Goal: Task Accomplishment & Management: Complete application form

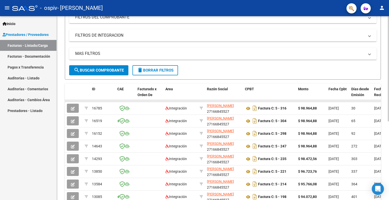
scroll to position [76, 0]
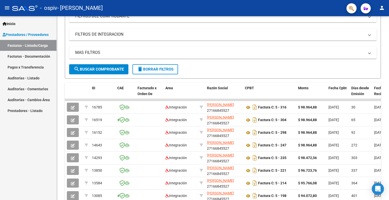
click at [26, 33] on span "Prestadores / Proveedores" at bounding box center [26, 35] width 46 height 6
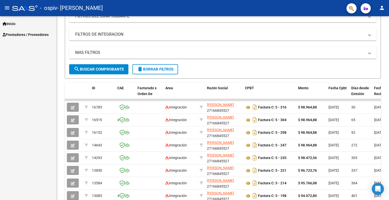
click at [21, 25] on link "Inicio" at bounding box center [28, 23] width 56 height 11
click at [19, 23] on link "Inicio" at bounding box center [28, 23] width 56 height 11
click at [18, 42] on div "Inicio Instructivos Contacto OS Prestadores / Proveedores Facturas - Listado/Ca…" at bounding box center [28, 108] width 56 height 184
click at [18, 36] on span "Prestadores / Proveedores" at bounding box center [26, 35] width 46 height 6
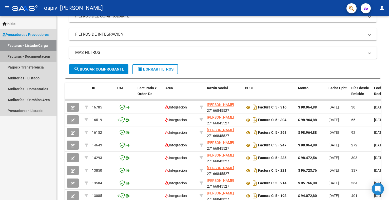
click at [25, 56] on link "Facturas - Documentación" at bounding box center [28, 56] width 56 height 11
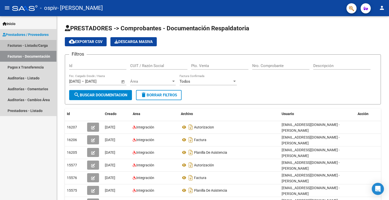
click at [32, 45] on link "Facturas - Listado/Carga" at bounding box center [28, 45] width 56 height 11
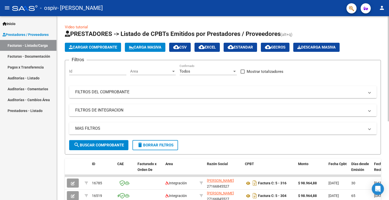
click at [104, 47] on span "Cargar Comprobante" at bounding box center [93, 47] width 48 height 5
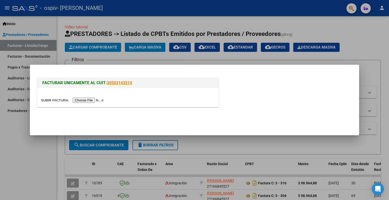
click at [94, 98] on input "file" at bounding box center [73, 100] width 64 height 5
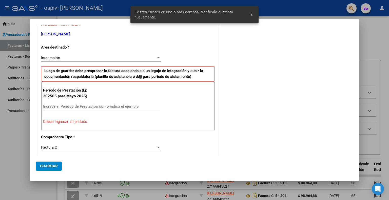
scroll to position [101, 0]
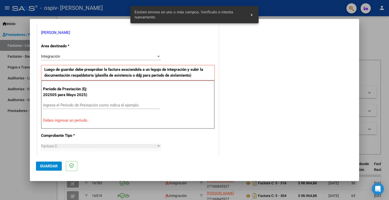
click at [90, 103] on input "Ingrese el Período de Prestación como indica el ejemplo" at bounding box center [101, 105] width 117 height 5
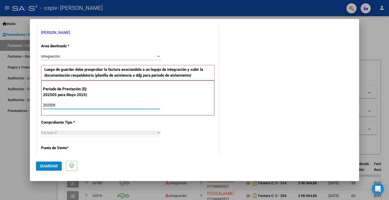
type input "202509"
click at [48, 164] on span "Guardar" at bounding box center [49, 166] width 18 height 5
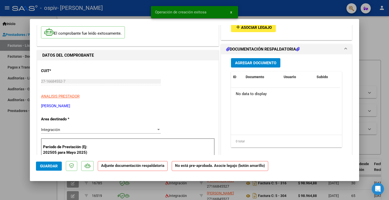
scroll to position [76, 0]
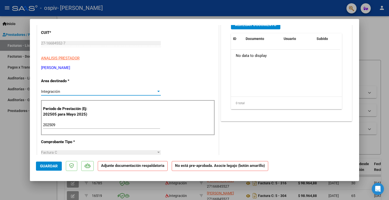
click at [111, 93] on div "Integración" at bounding box center [98, 91] width 115 height 5
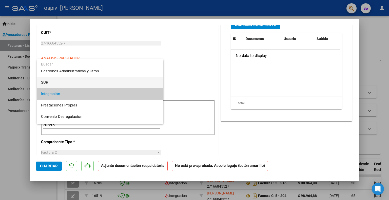
scroll to position [25, 0]
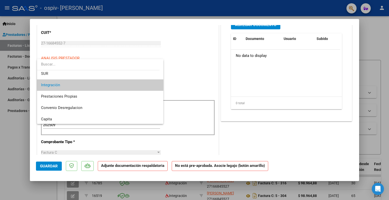
click at [197, 73] on div at bounding box center [194, 100] width 389 height 200
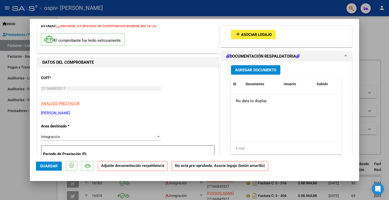
scroll to position [0, 0]
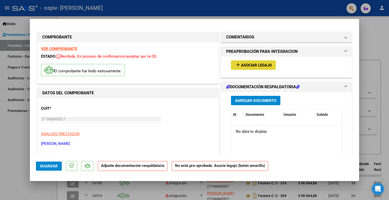
click at [241, 67] on span "Asociar Legajo" at bounding box center [256, 65] width 31 height 5
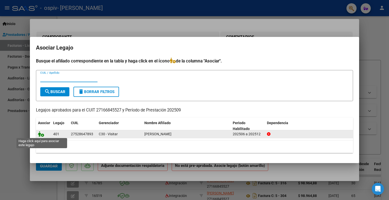
click at [43, 134] on icon at bounding box center [41, 134] width 6 height 6
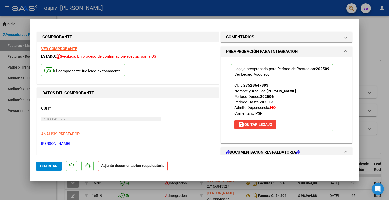
click at [104, 70] on p "El comprobante fue leído exitosamente." at bounding box center [83, 70] width 84 height 12
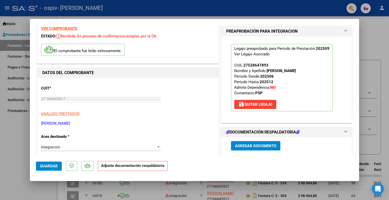
scroll to position [51, 0]
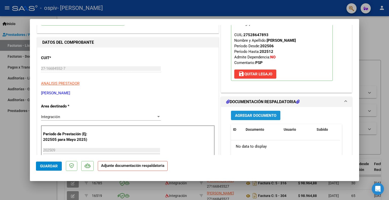
click at [265, 113] on span "Agregar Documento" at bounding box center [255, 115] width 41 height 5
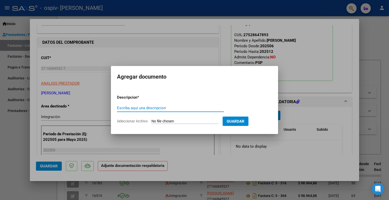
click at [179, 109] on input "Escriba aquí una descripcion" at bounding box center [170, 108] width 107 height 5
type input "p"
type input "Planilla de asistencia"
click at [181, 126] on form "Descripcion * Planilla de asistencia Escriba aquí una descripcion Seleccionar A…" at bounding box center [194, 109] width 155 height 37
click at [180, 124] on form "Descripcion * Planilla de asistencia Escriba aquí una descripcion Seleccionar A…" at bounding box center [194, 109] width 155 height 37
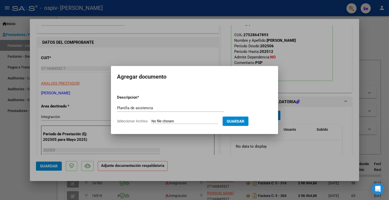
click at [178, 121] on input "Seleccionar Archivo" at bounding box center [184, 121] width 67 height 5
type input "C:\fakepath\PLANILLA ASISTENCIA SEPTIEMBRE-[PERSON_NAME].pdf"
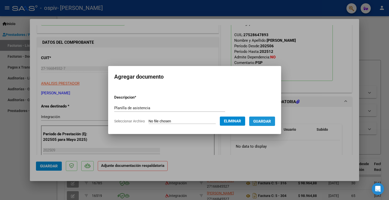
click at [271, 121] on span "Guardar" at bounding box center [262, 121] width 18 height 5
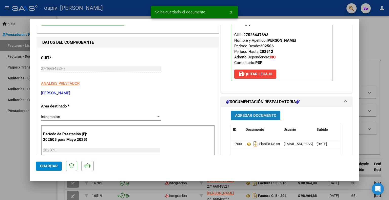
click at [264, 114] on span "Agregar Documento" at bounding box center [255, 115] width 41 height 5
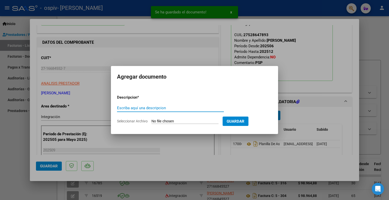
click at [150, 108] on input "Escriba aquí una descripcion" at bounding box center [170, 108] width 107 height 5
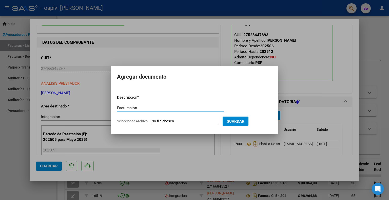
type input "Facturacion"
click at [162, 119] on input "Seleccionar Archivo" at bounding box center [184, 121] width 67 height 5
type input "C:\fakepath\FRA DE [DATE]- [PERSON_NAME].pdf"
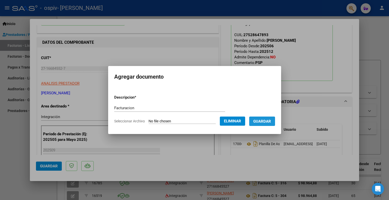
click at [270, 125] on button "Guardar" at bounding box center [262, 121] width 26 height 9
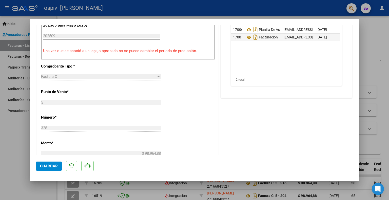
scroll to position [177, 0]
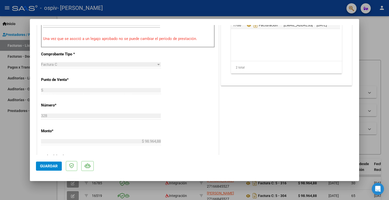
drag, startPoint x: 164, startPoint y: 91, endPoint x: 191, endPoint y: 84, distance: 28.4
click at [164, 91] on div "CUIT * 27-16684552-7 Ingresar CUIT ANALISIS PRESTADOR [PERSON_NAME] [PERSON_NAM…" at bounding box center [127, 110] width 181 height 379
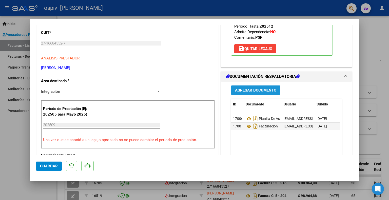
click at [252, 88] on span "Agregar Documento" at bounding box center [255, 90] width 41 height 5
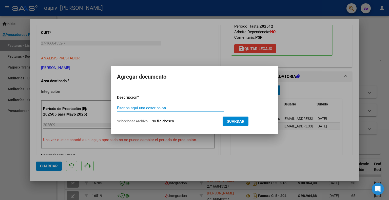
click at [171, 108] on input "Escriba aquí una descripcion" at bounding box center [170, 108] width 107 height 5
type input "Autorizacion"
click at [168, 121] on input "Seleccionar Archivo" at bounding box center [184, 121] width 67 height 5
type input "C:\fakepath\27166845527-FACTURA_C-5-304-ANEXO-AUTORIZACION .jpeg"
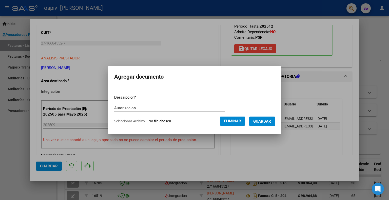
click at [271, 121] on span "Guardar" at bounding box center [262, 121] width 18 height 5
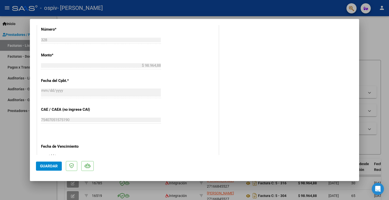
scroll to position [322, 0]
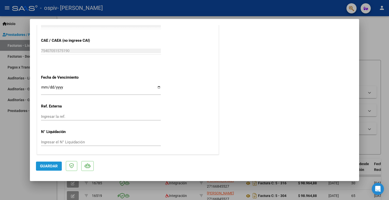
click at [48, 164] on span "Guardar" at bounding box center [49, 166] width 18 height 5
